Goal: Information Seeking & Learning: Find specific fact

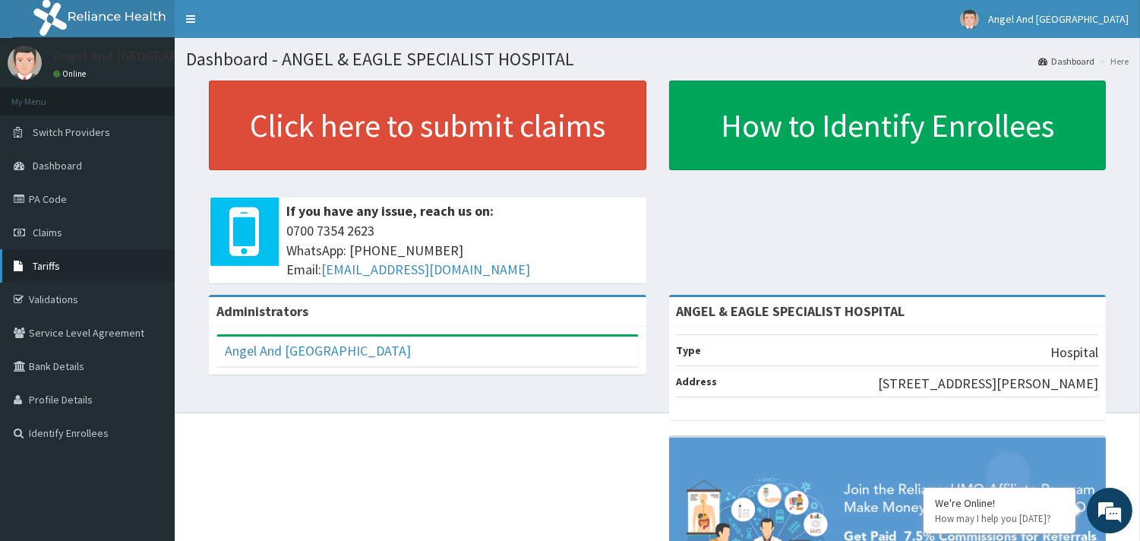
click at [54, 256] on link "Tariffs" at bounding box center [87, 265] width 175 height 33
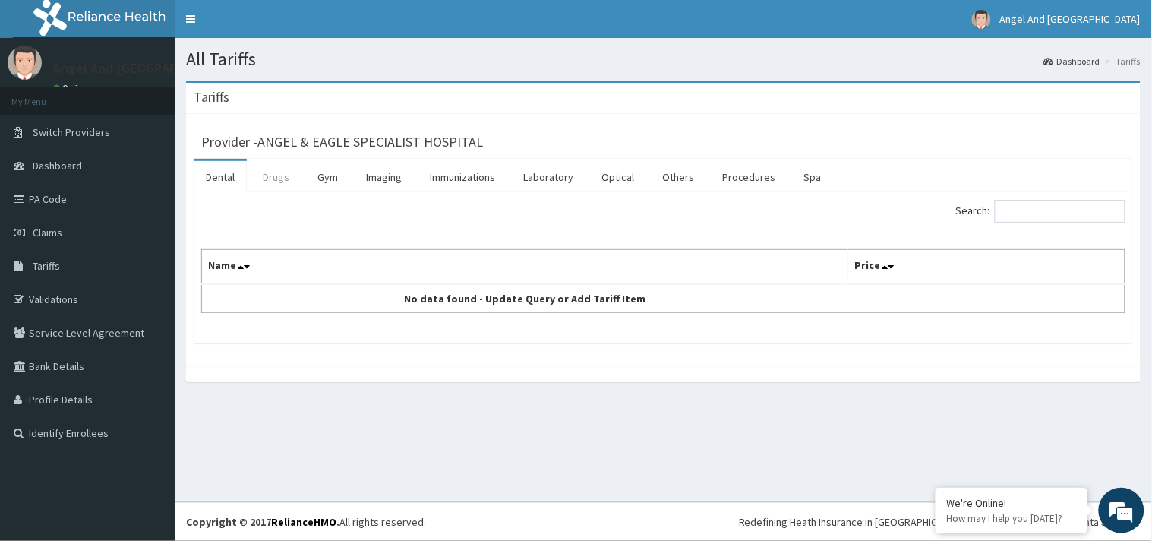
click at [275, 181] on link "Drugs" at bounding box center [276, 177] width 51 height 32
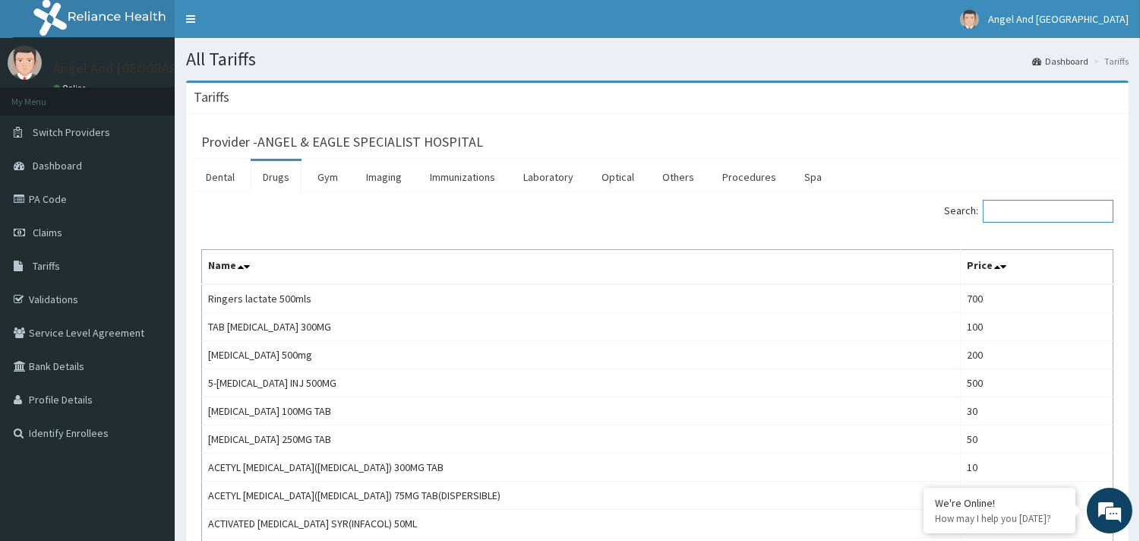
click at [1058, 211] on input "Search:" at bounding box center [1048, 211] width 131 height 23
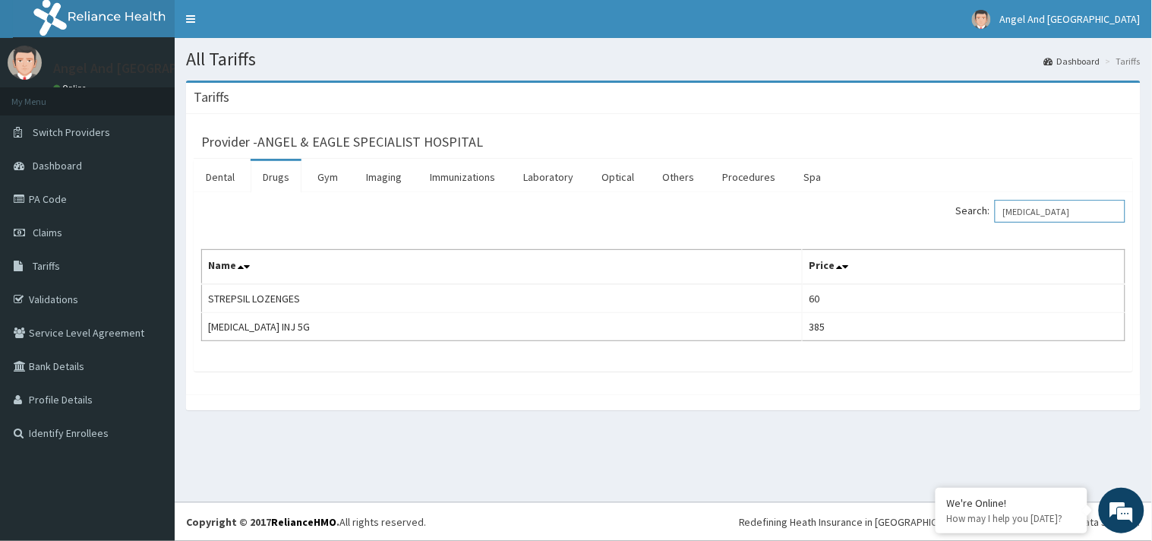
type input "[MEDICAL_DATA]"
click at [793, 383] on div "Provider - ANGEL & EAGLE SPECIALIST HOSPITAL Dental Drugs Gym Imaging Immunizat…" at bounding box center [663, 254] width 955 height 280
